Goal: Task Accomplishment & Management: Manage account settings

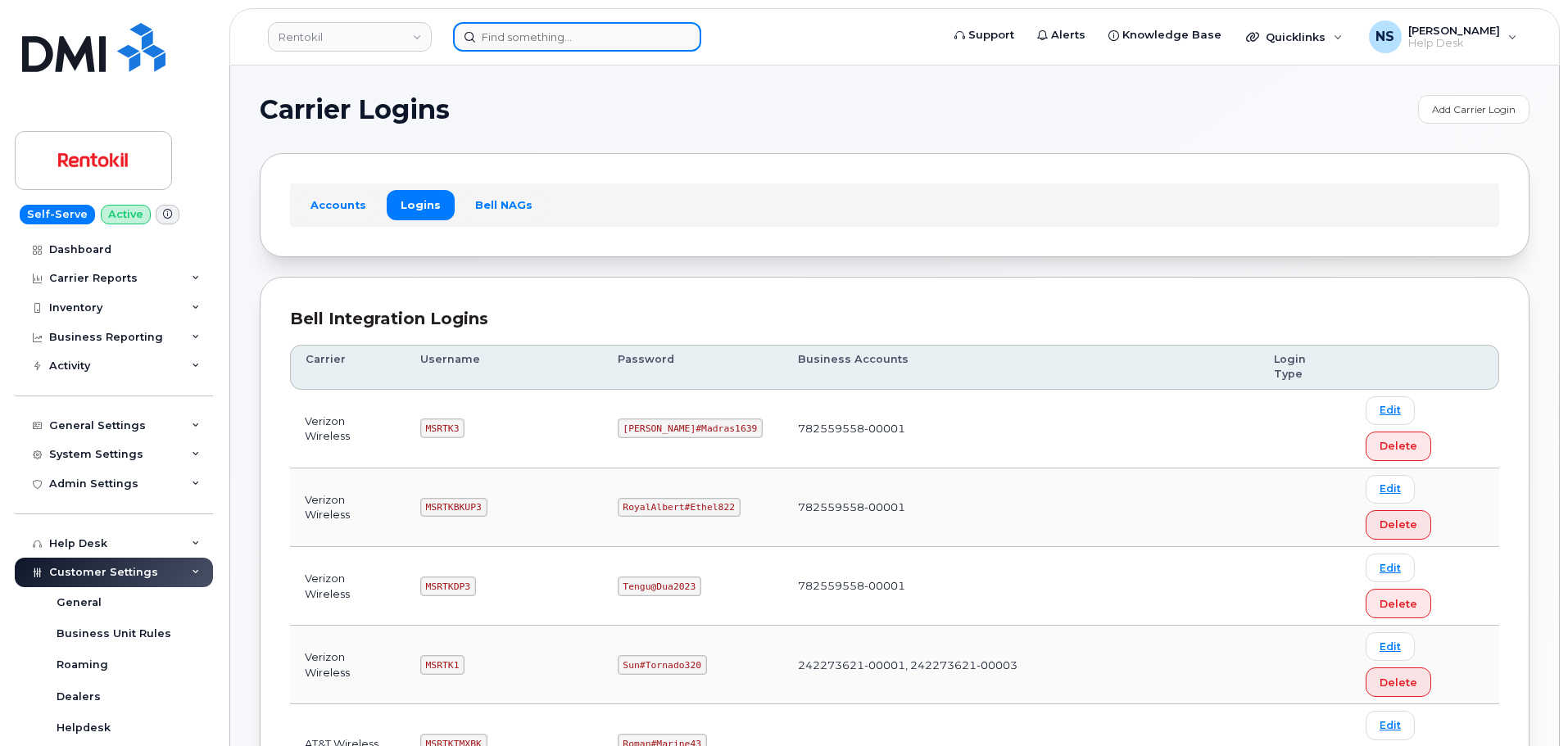
click at [538, 44] on input at bounding box center [576, 37] width 248 height 30
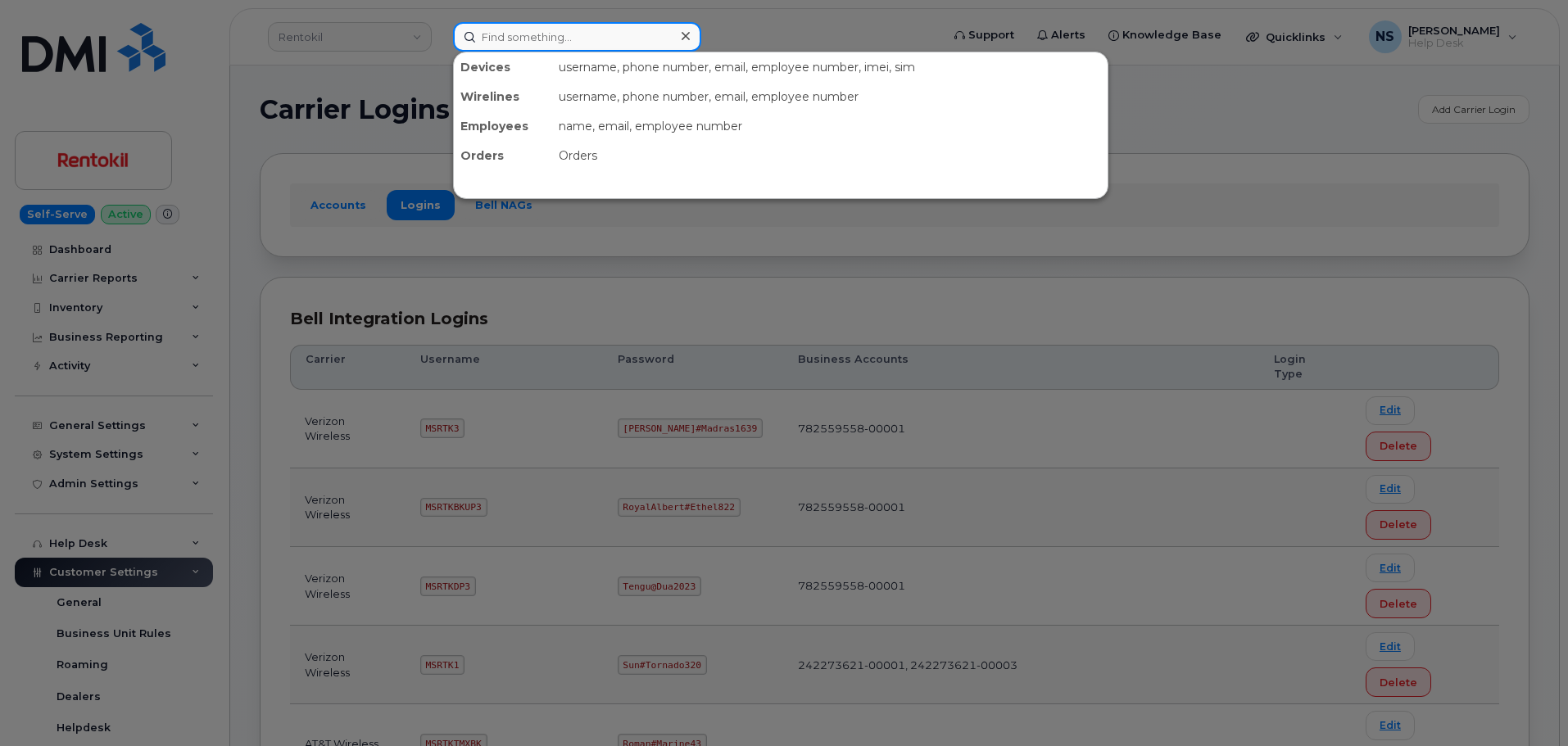
click at [605, 43] on input at bounding box center [576, 37] width 248 height 30
paste input "2562826525"
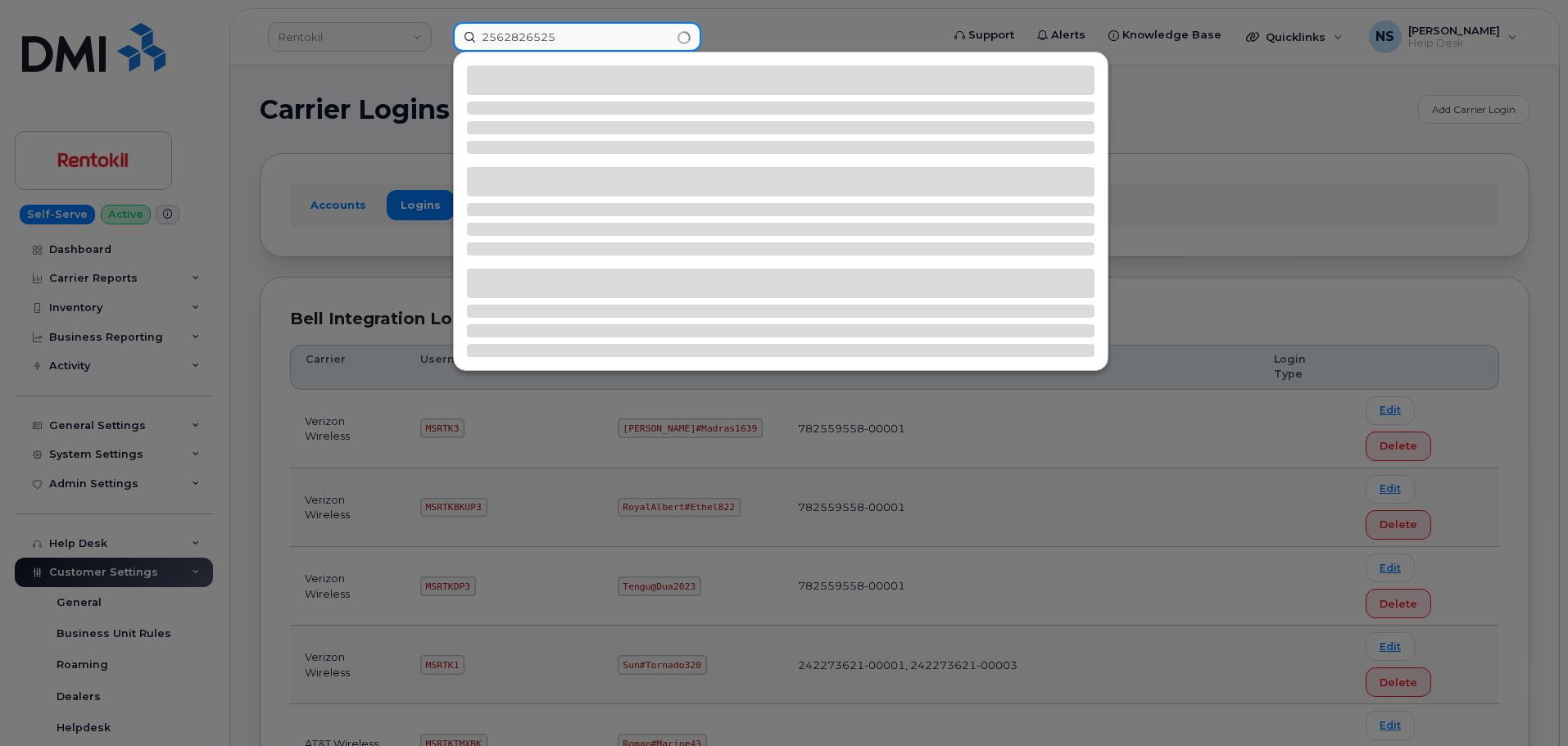
type input "2562826525"
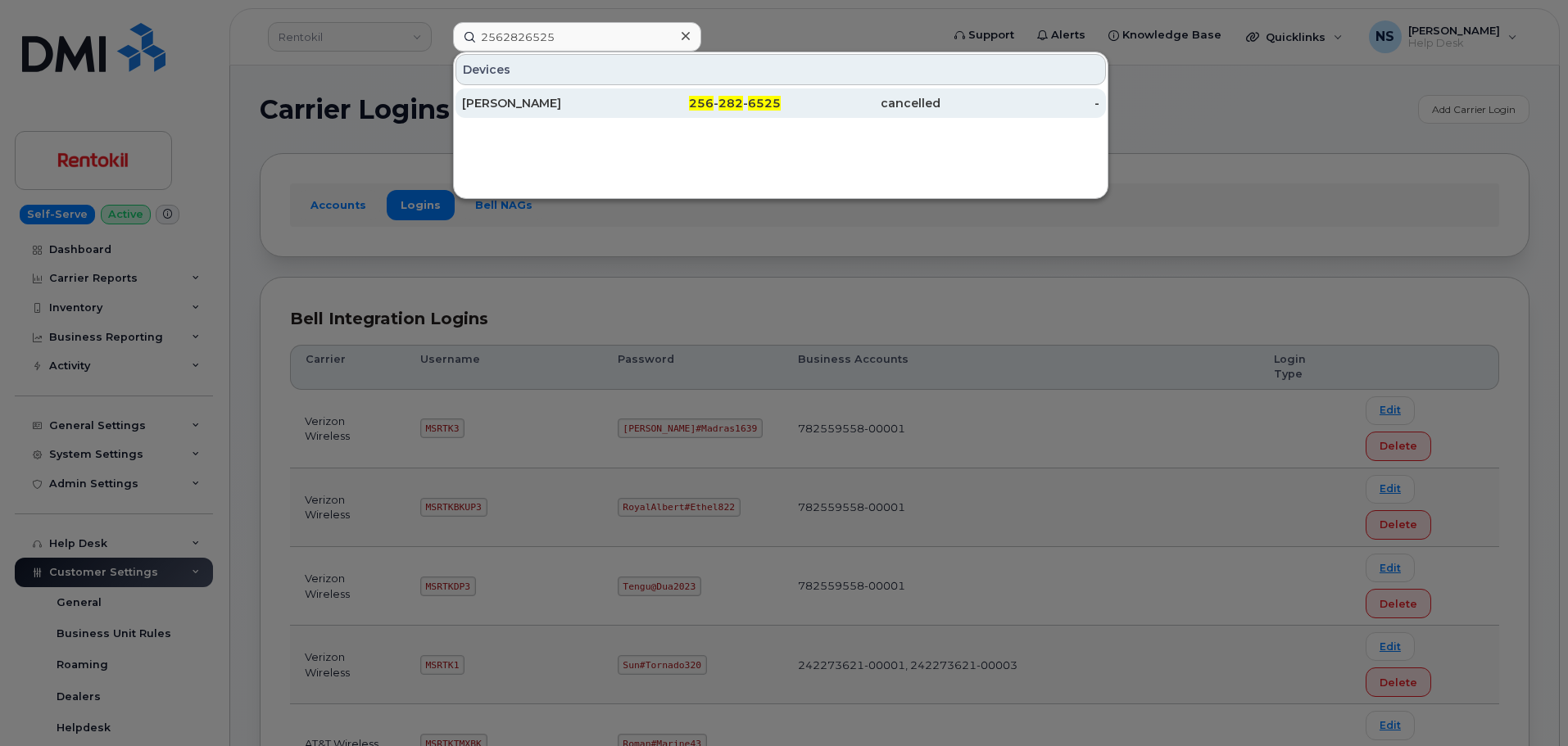
click at [639, 97] on div "256 - 282 - 6525" at bounding box center [701, 102] width 159 height 16
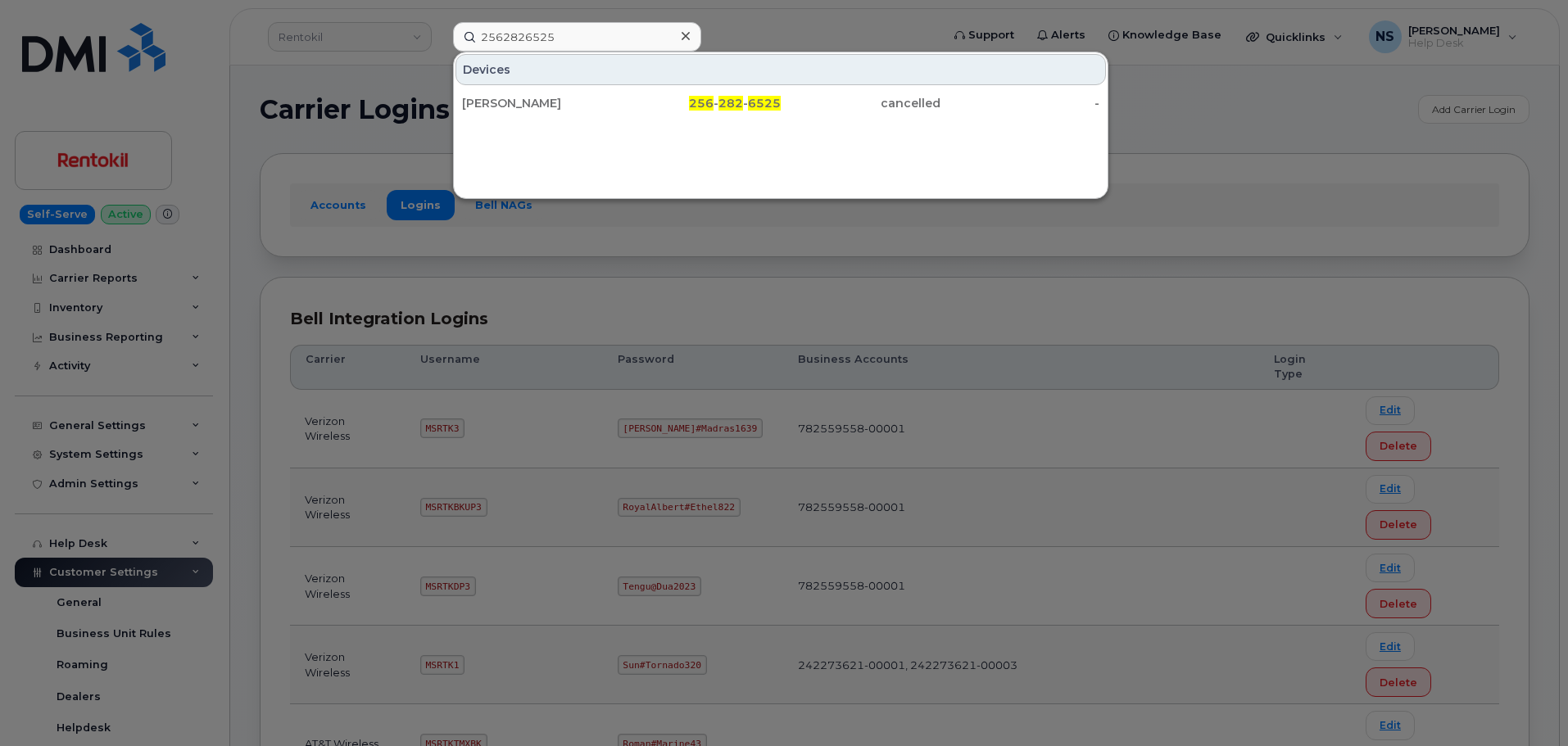
drag, startPoint x: 1033, startPoint y: 269, endPoint x: 772, endPoint y: 154, distance: 285.2
click at [1024, 263] on div at bounding box center [784, 373] width 1568 height 746
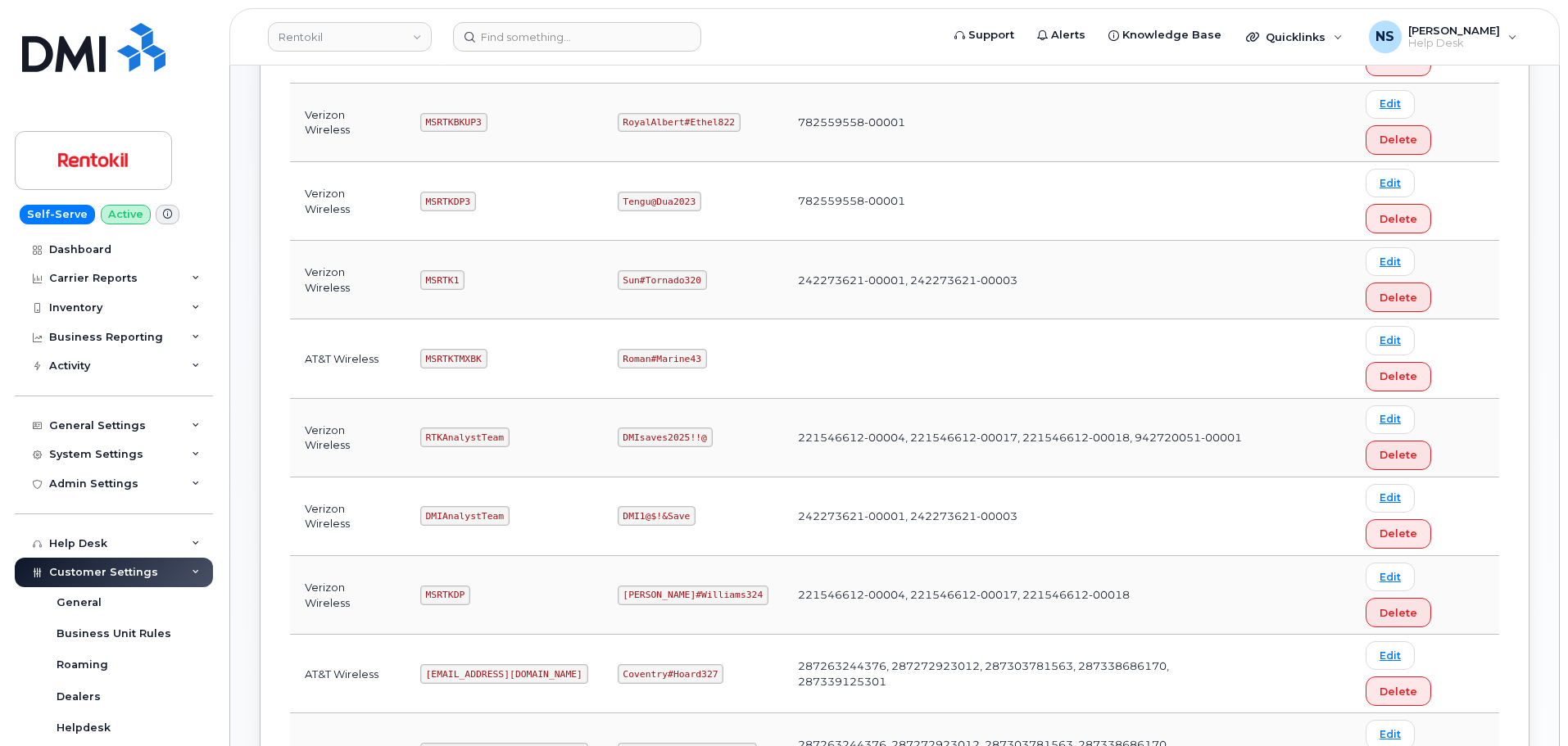
scroll to position [413, 0]
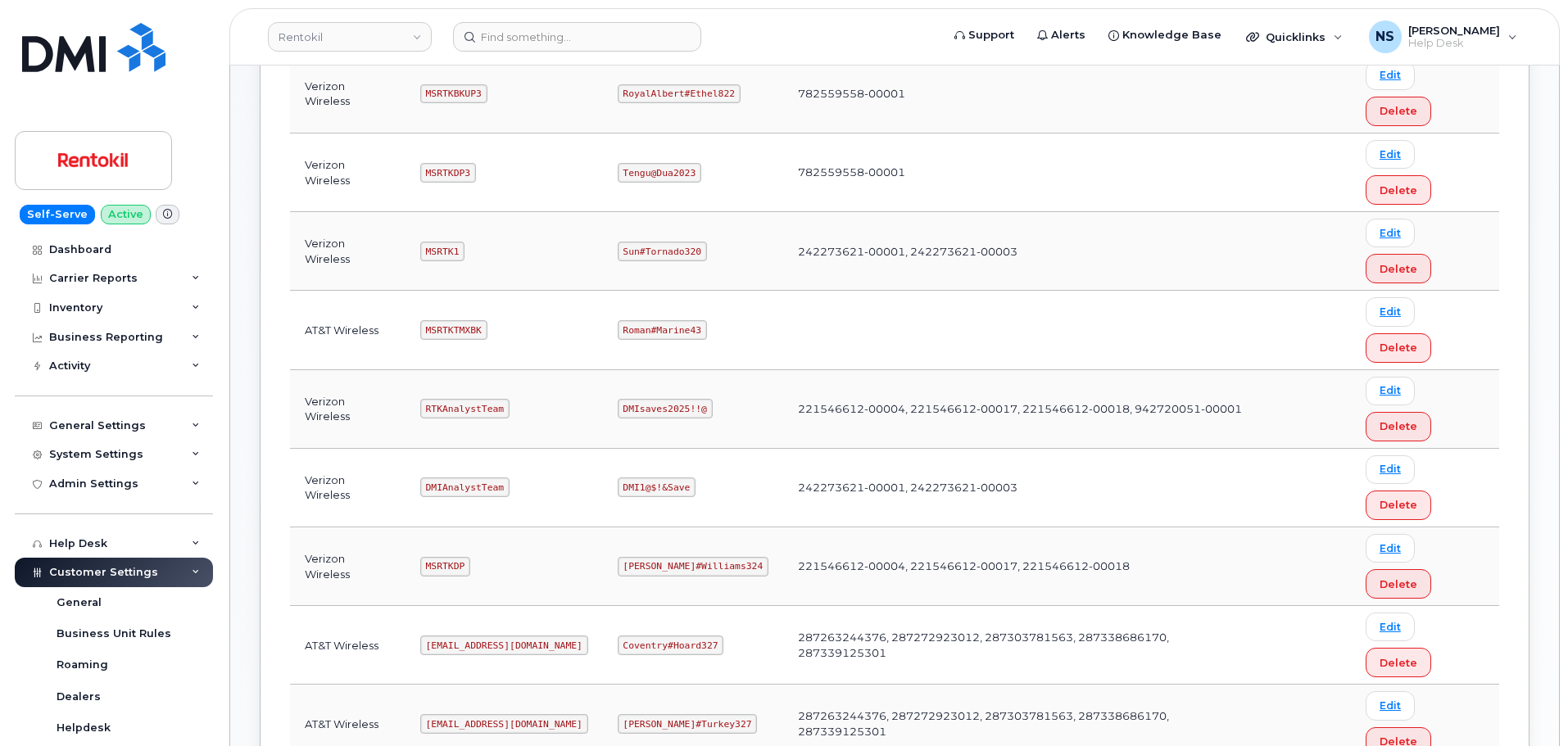
click at [457, 635] on code "Ms-rentokil@dminc.com" at bounding box center [504, 645] width 168 height 19
copy code "Ms-rentokil@dminc.com"
click at [670, 606] on td "Coventry#Hoard327" at bounding box center [692, 645] width 181 height 78
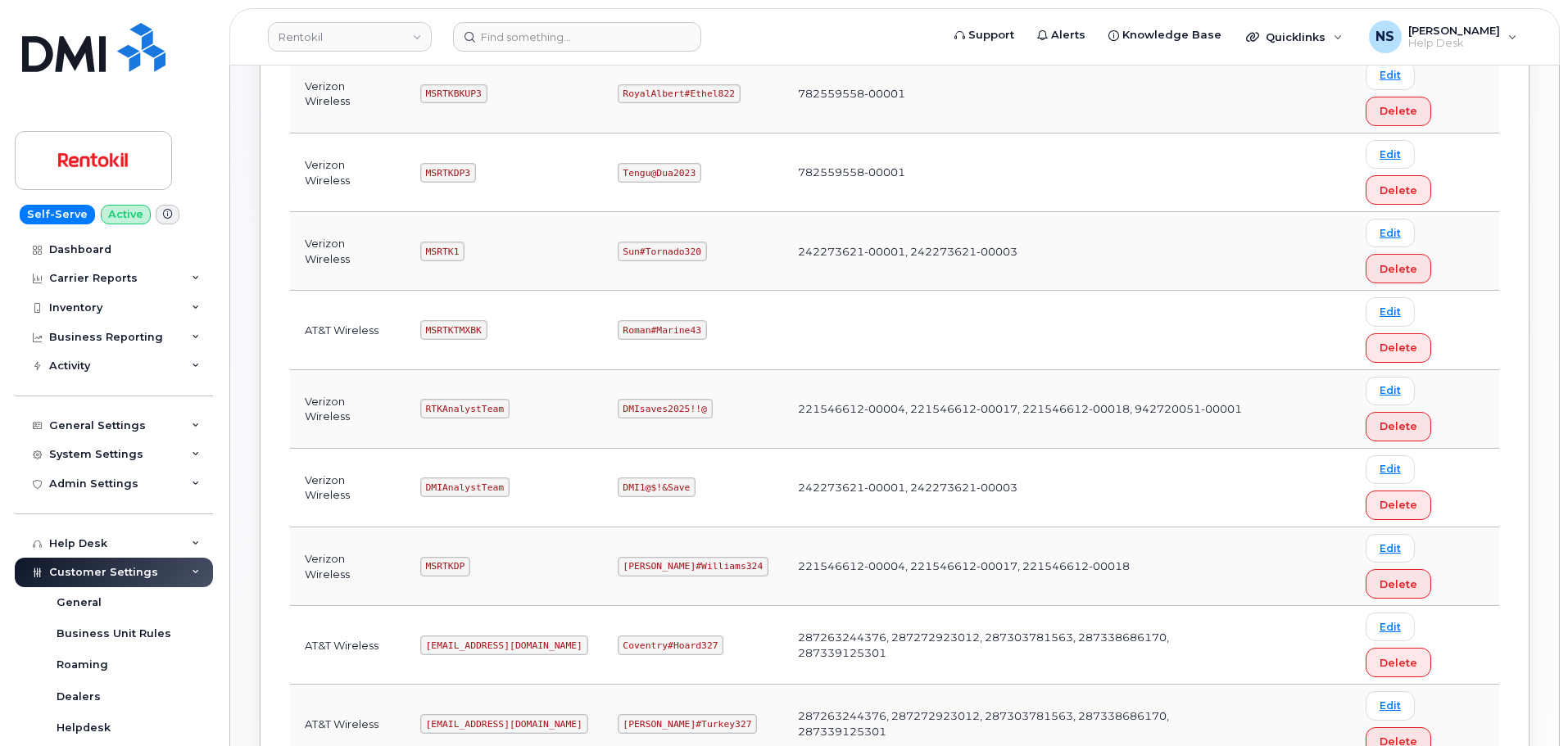
click at [673, 635] on code "Coventry#Hoard327" at bounding box center [671, 645] width 106 height 19
copy code "Coventry#Hoard327"
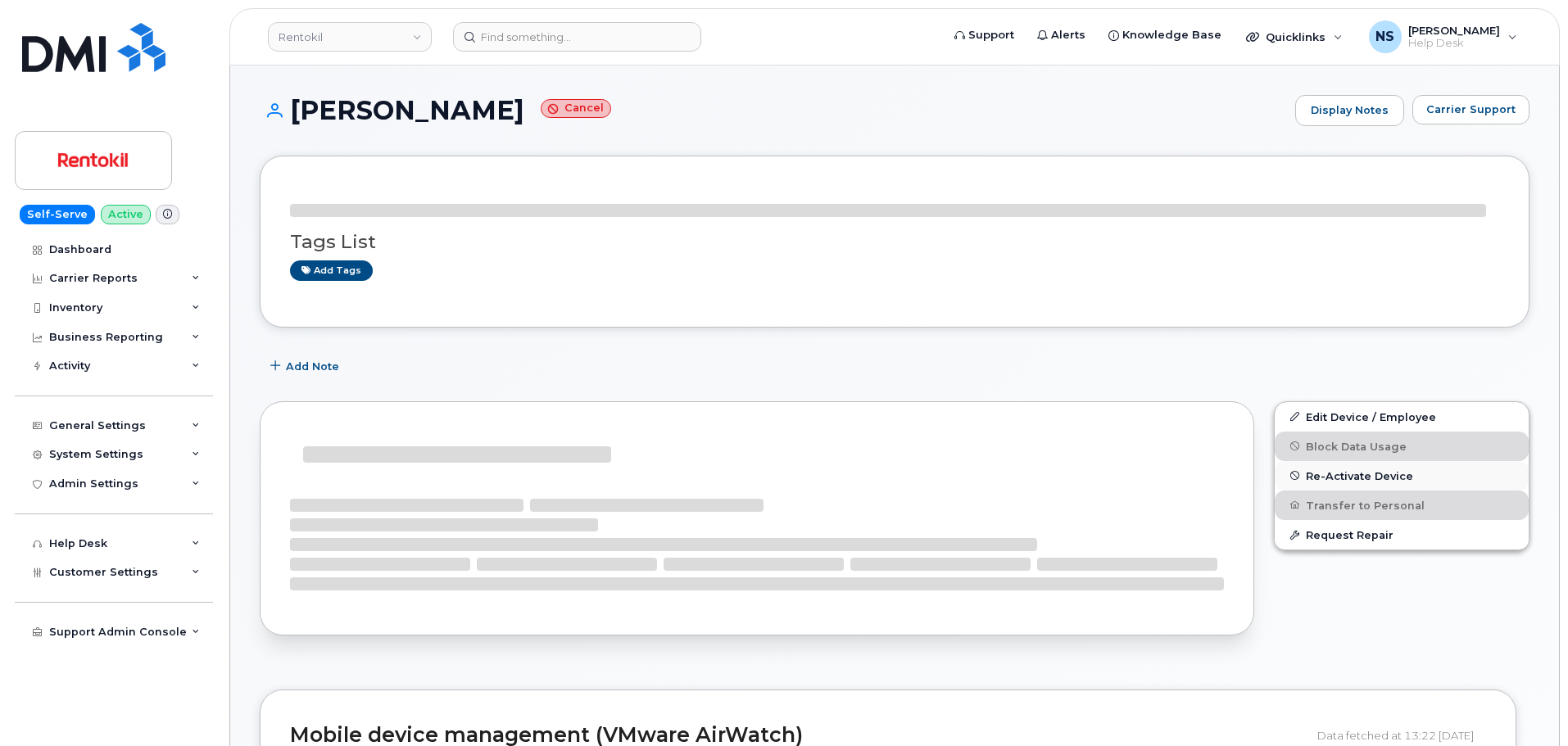
click at [1331, 474] on span "Re-Activate Device" at bounding box center [1358, 475] width 107 height 13
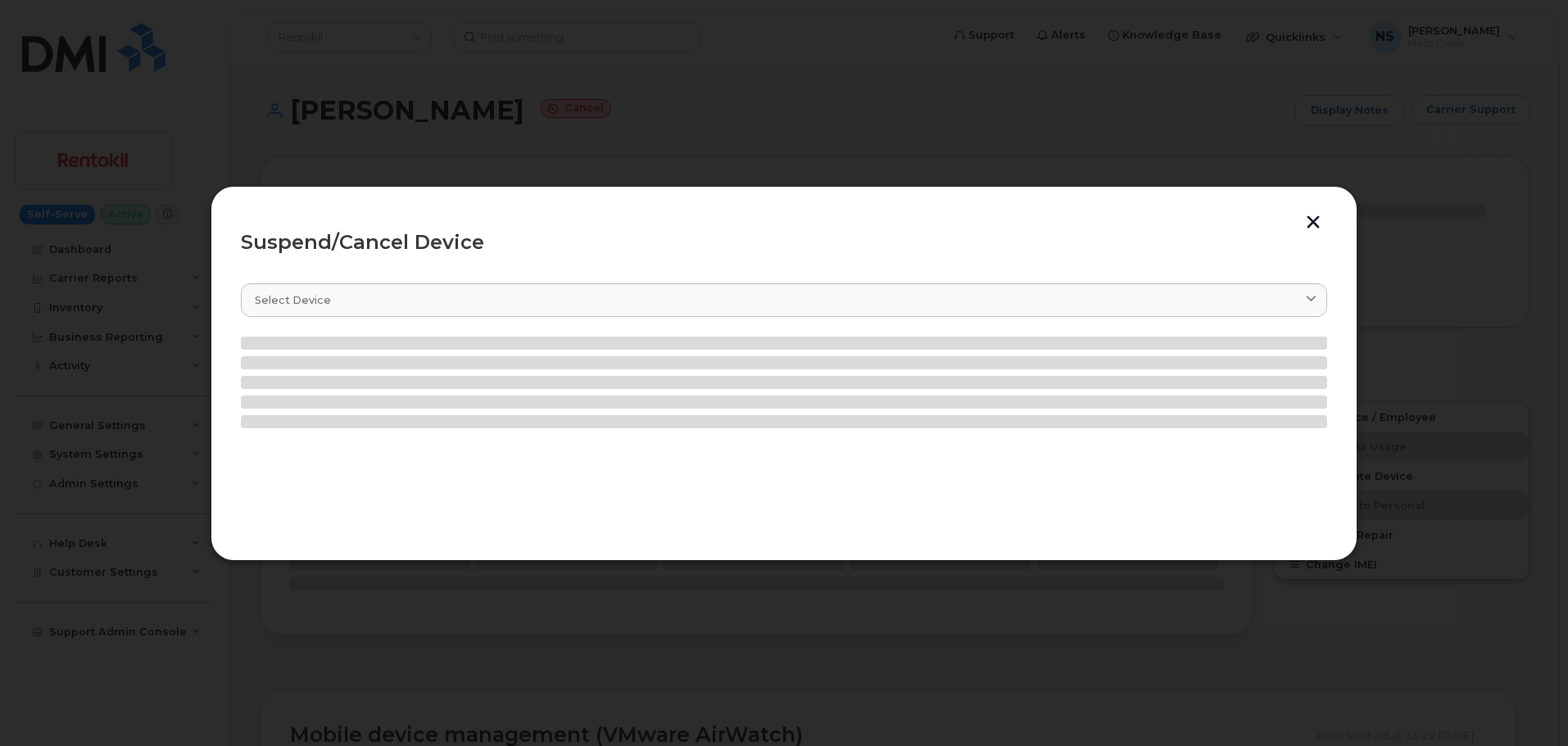
click at [1307, 215] on button "button" at bounding box center [1312, 224] width 24 height 17
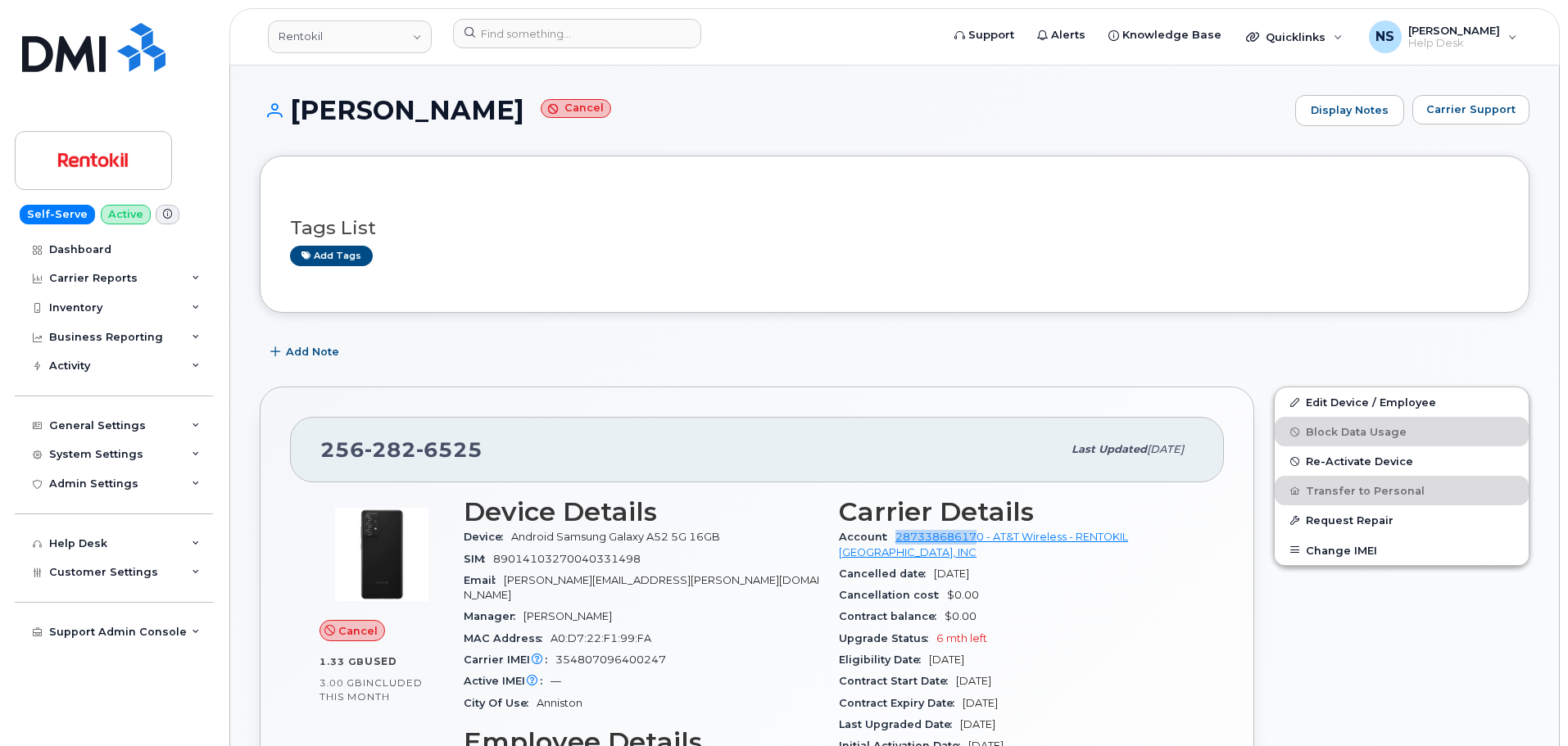
drag, startPoint x: 887, startPoint y: 534, endPoint x: 980, endPoint y: 543, distance: 93.4
click at [980, 543] on div "Account 287338686170 - AT&T Wireless - RENTOKIL [GEOGRAPHIC_DATA], INC" at bounding box center [1017, 545] width 355 height 37
copy link "28733868617"
click at [1378, 470] on button "Re-Activate Device" at bounding box center [1401, 460] width 254 height 30
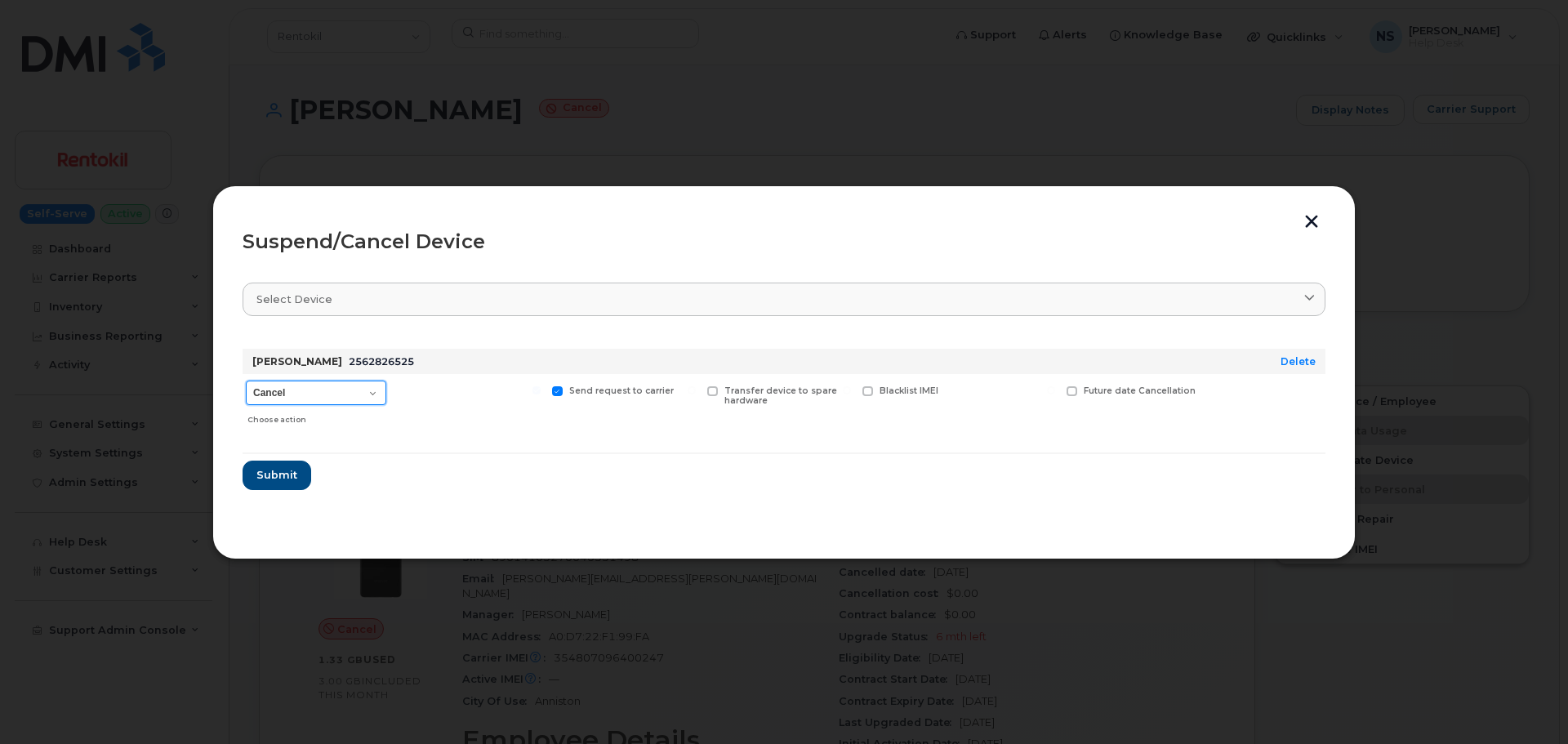
click at [336, 391] on select "Cancel Suspend - Reduced Rate Suspend - Full Rate Suspend - Lost Device/Stolen …" at bounding box center [316, 392] width 141 height 24
select select "[object Object]"
click at [245, 380] on select "Cancel Suspend - Reduced Rate Suspend - Full Rate Suspend - Lost Device/Stolen …" at bounding box center [316, 392] width 141 height 24
click at [310, 390] on select "Cancel Suspend - Reduced Rate Suspend - Full Rate Suspend - Lost Device/Stolen …" at bounding box center [316, 392] width 141 height 24
click at [305, 389] on select "Cancel Suspend - Reduced Rate Suspend - Full Rate Suspend - Lost Device/Stolen …" at bounding box center [316, 392] width 141 height 24
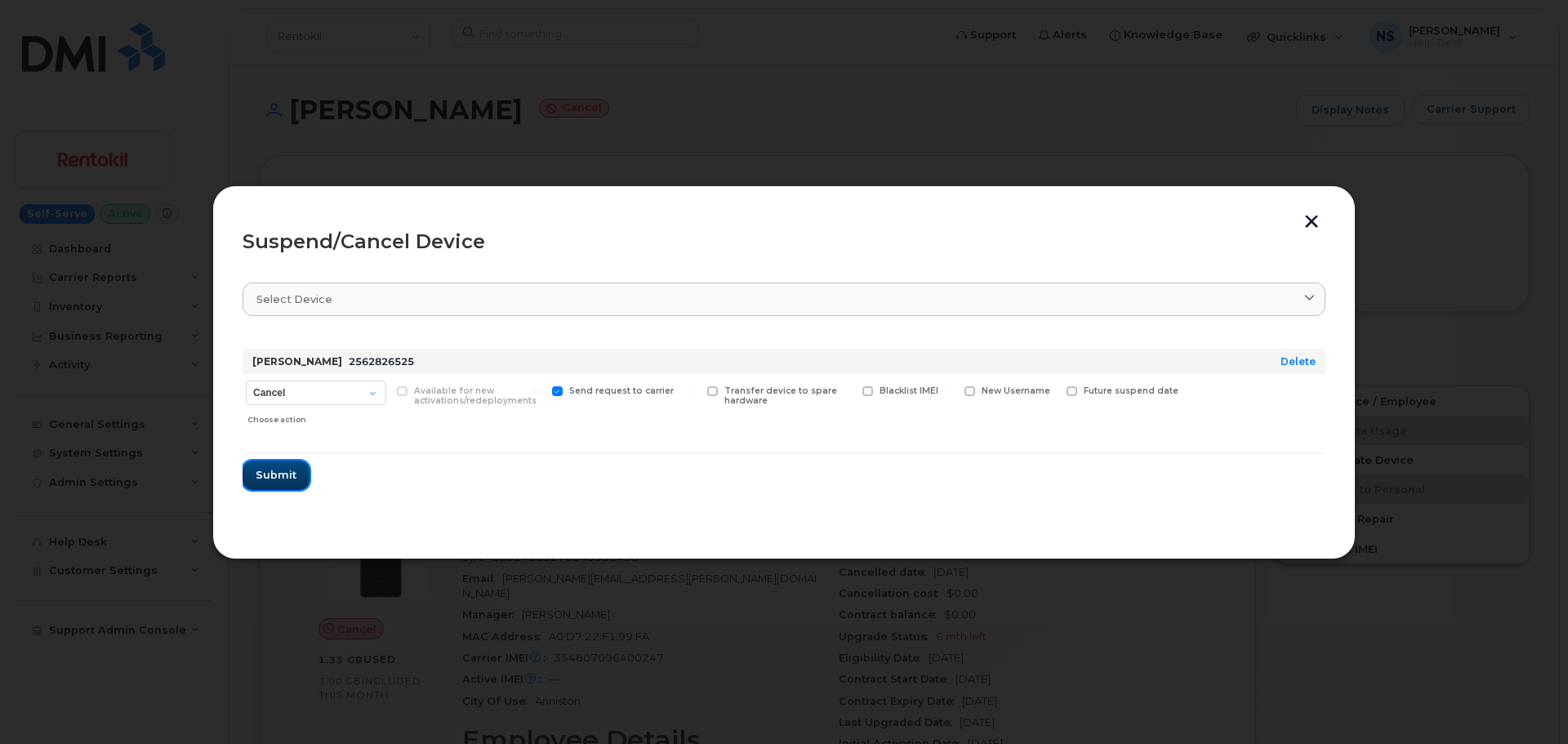
click at [272, 474] on span "Submit" at bounding box center [276, 475] width 40 height 15
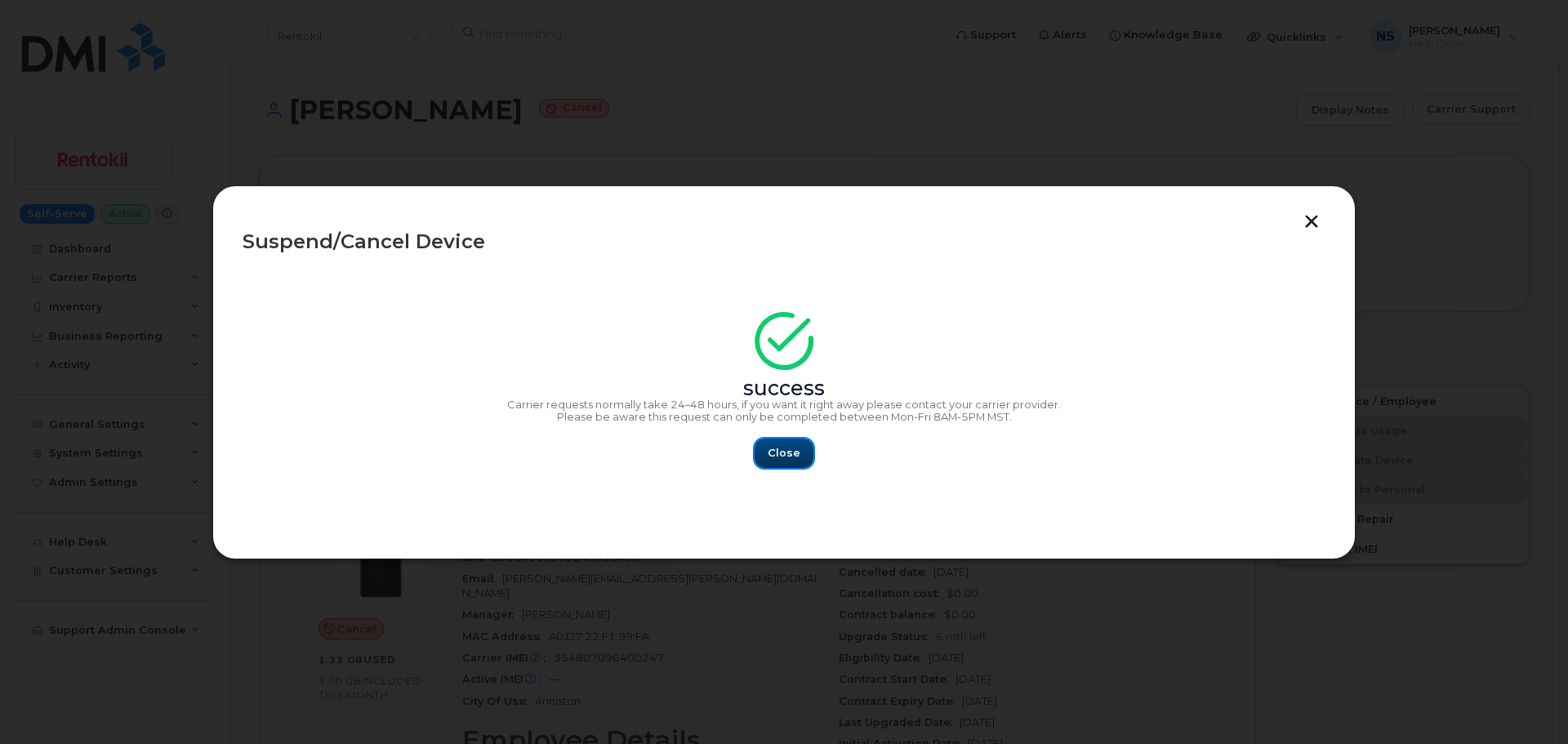
click at [777, 458] on span "Close" at bounding box center [784, 452] width 33 height 15
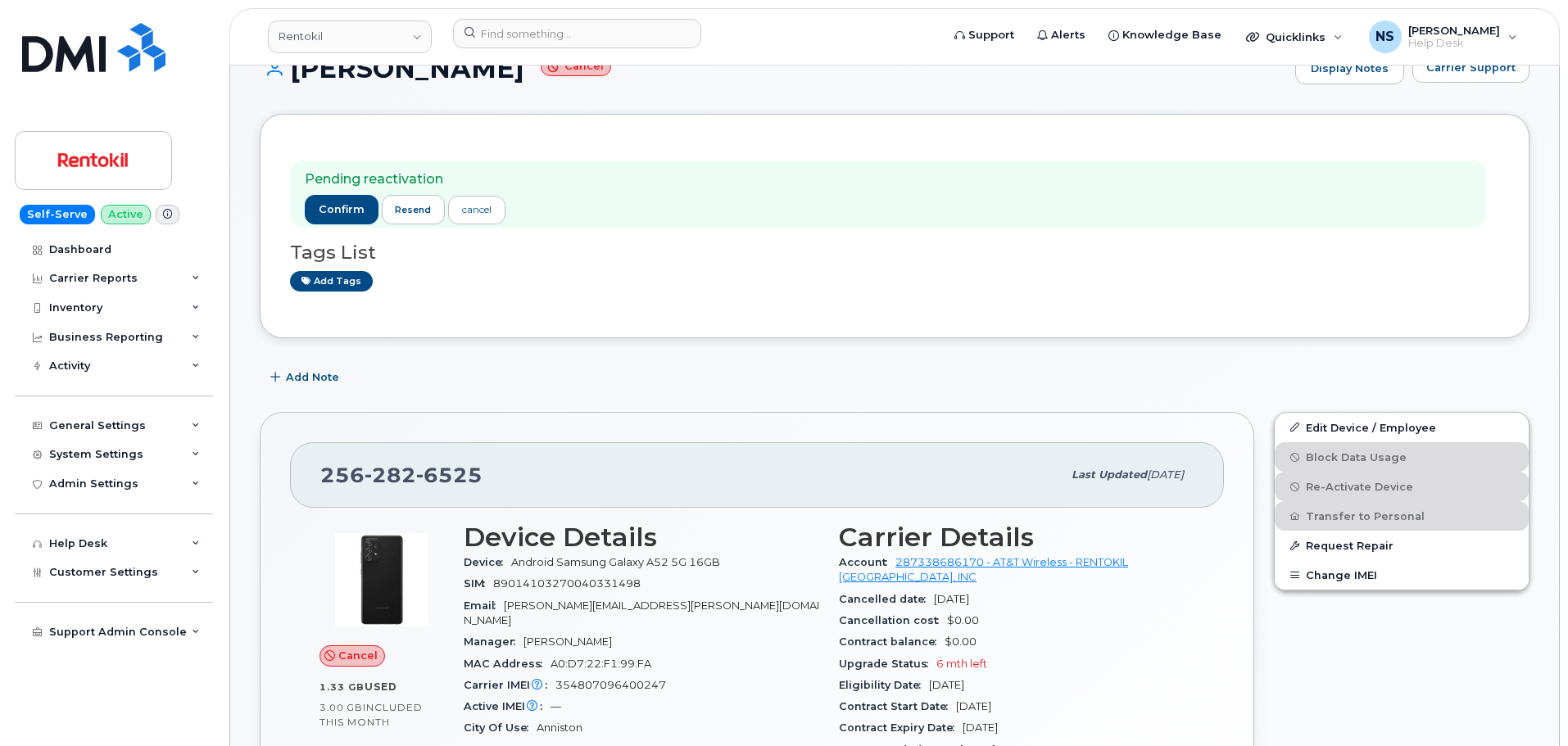
scroll to position [82, 0]
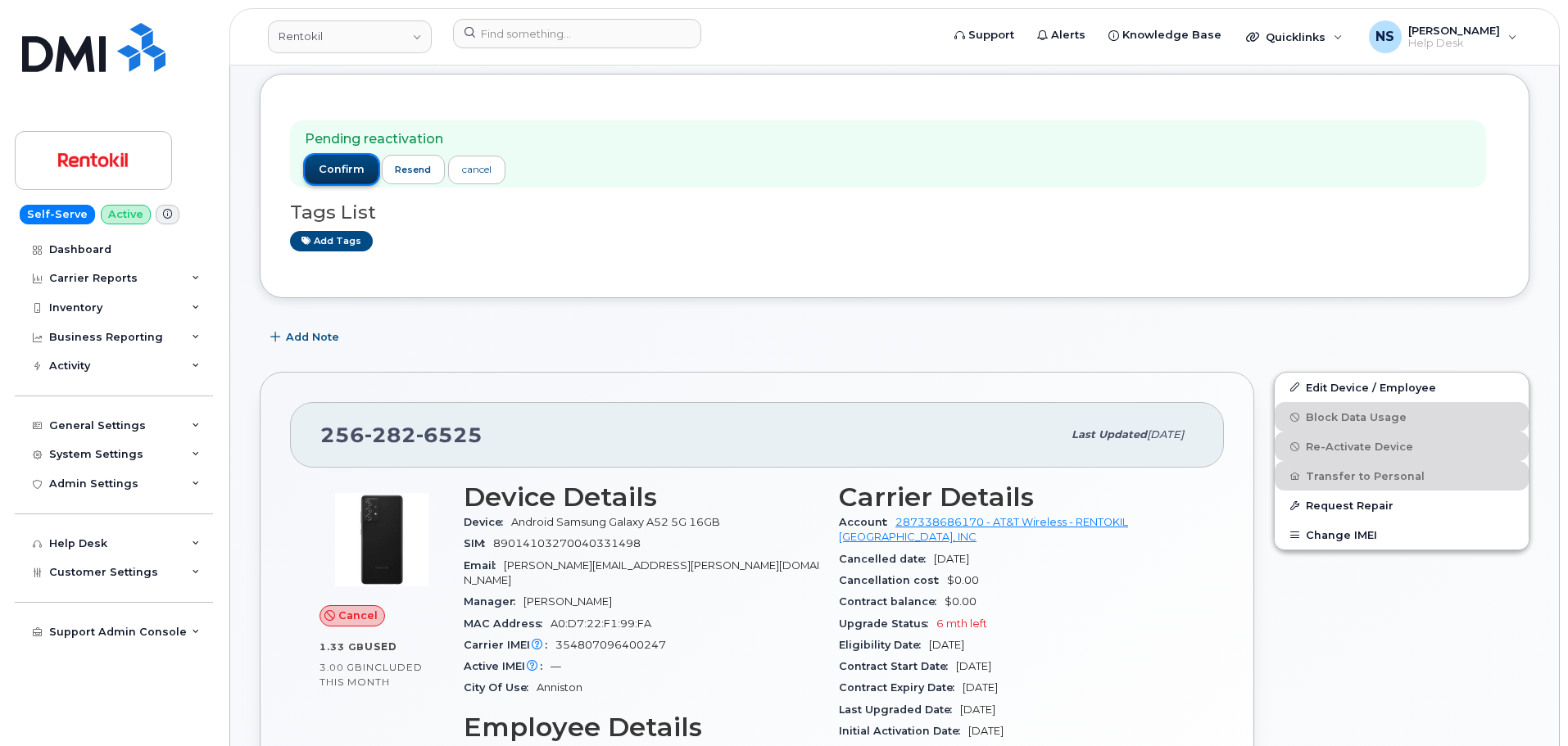
click at [348, 170] on span "confirm" at bounding box center [342, 169] width 46 height 14
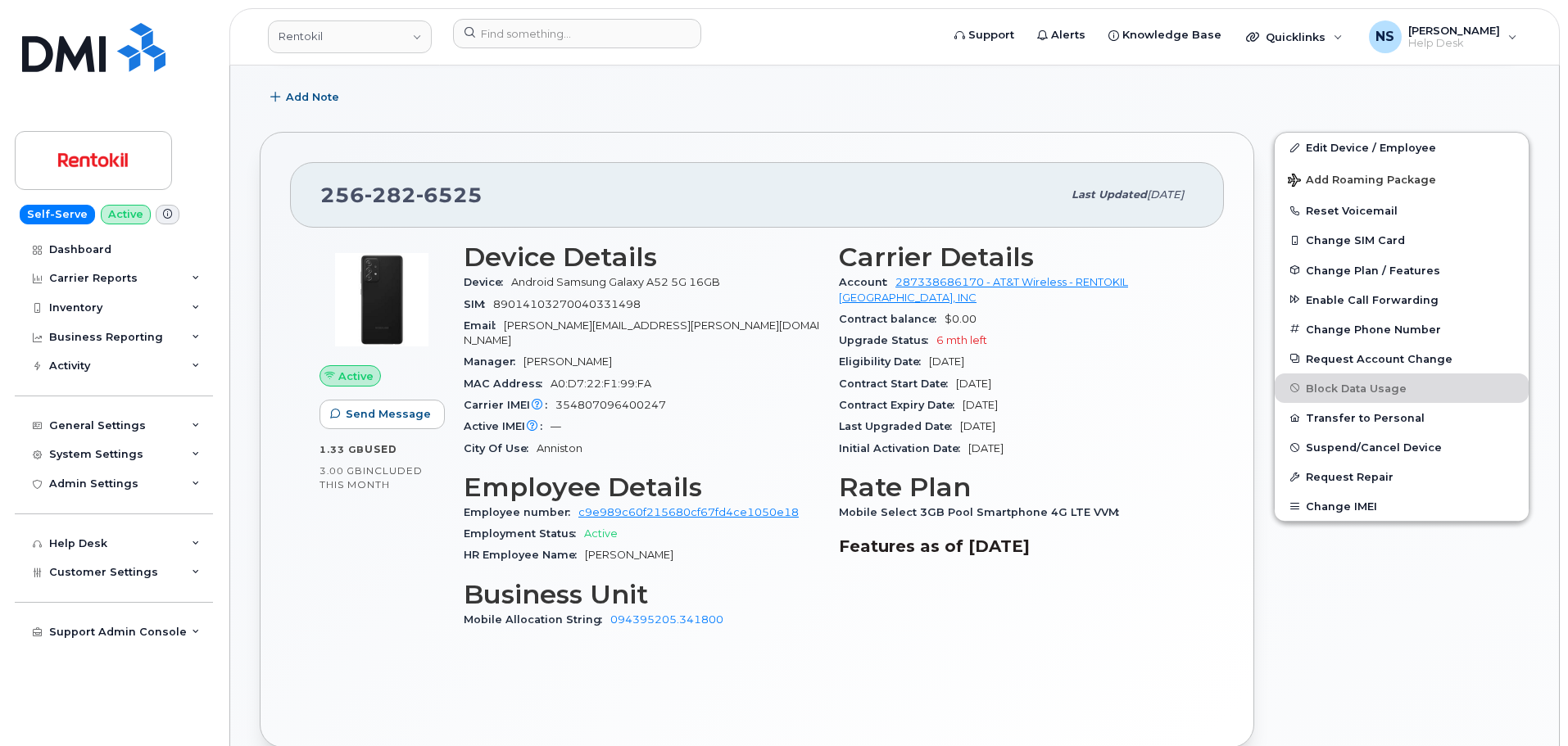
scroll to position [246, 0]
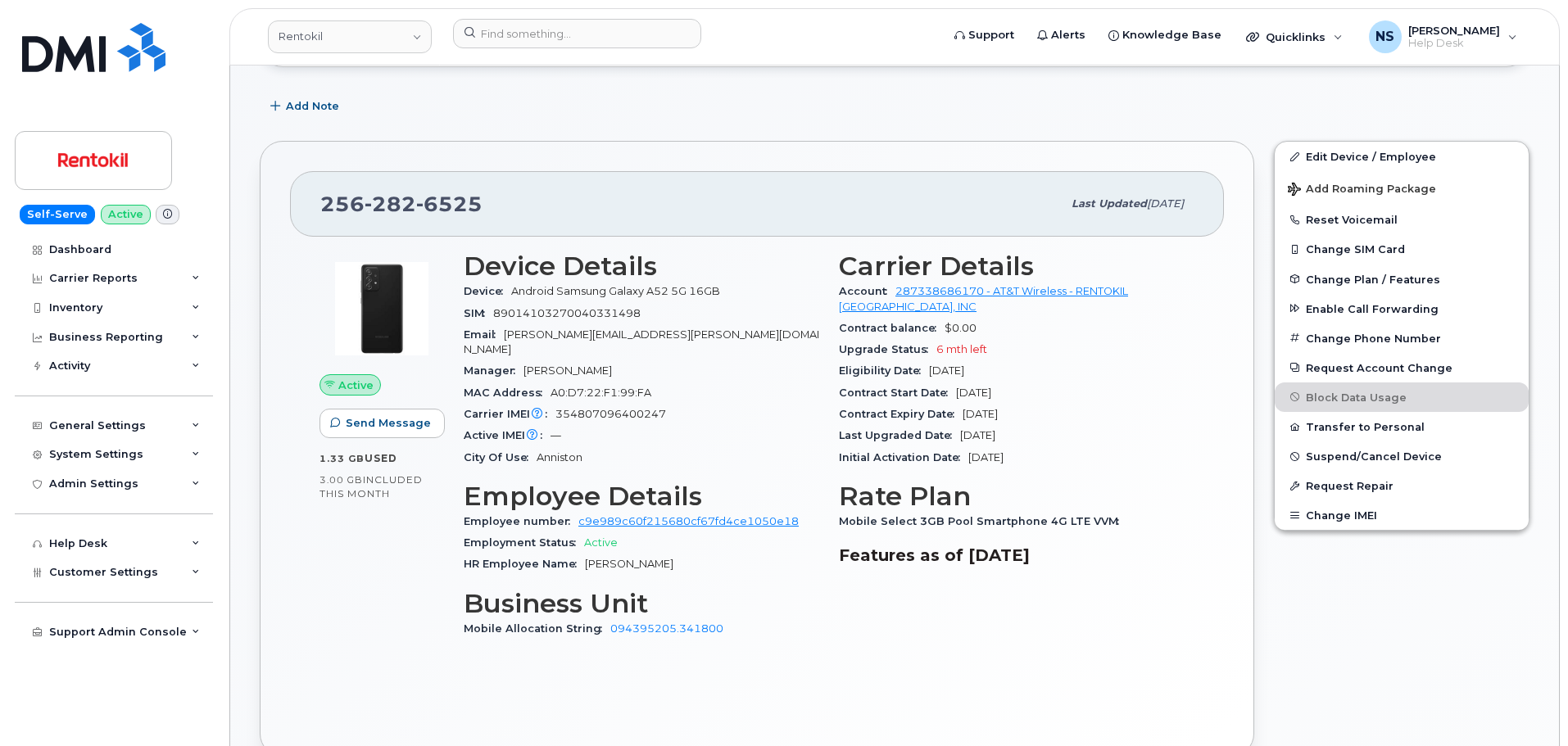
click at [575, 308] on span "89014103270040331498" at bounding box center [567, 313] width 148 height 13
copy span "89014103270040331498"
